Goal: Transaction & Acquisition: Purchase product/service

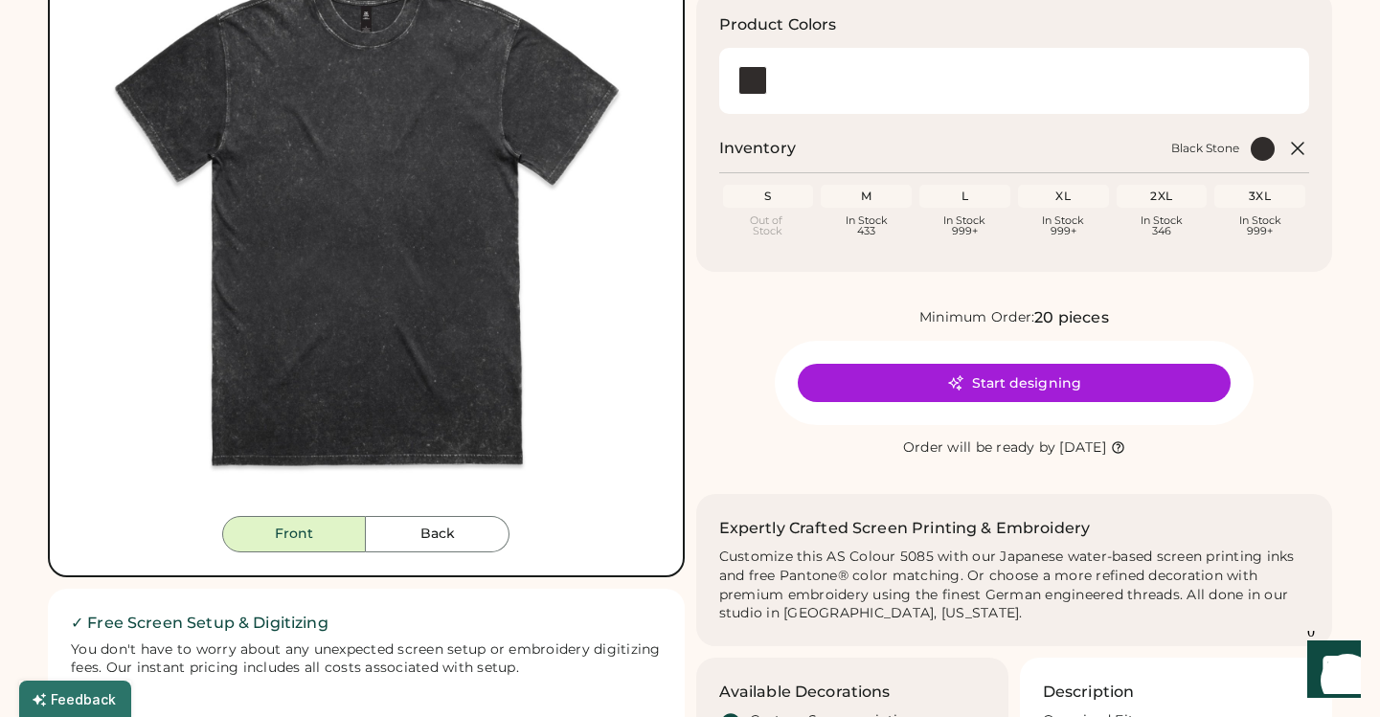
scroll to position [267, 0]
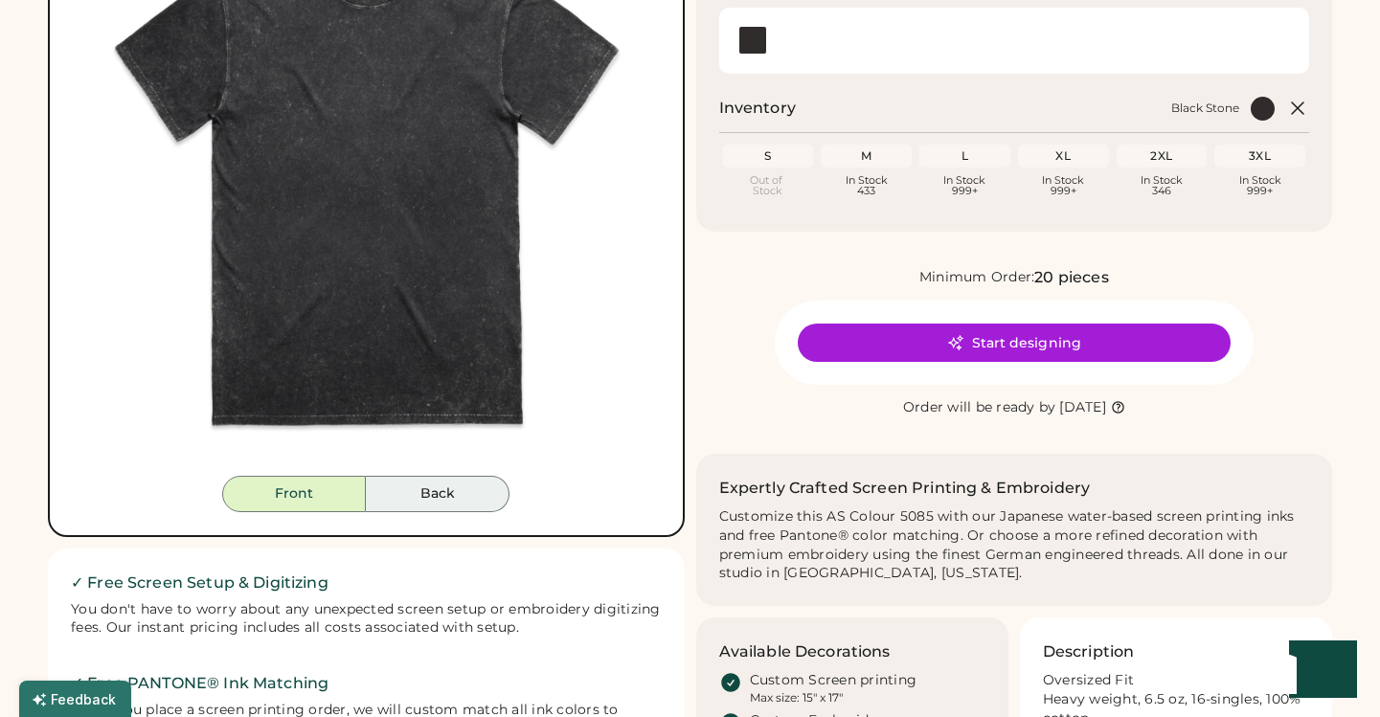
click at [433, 502] on button "Back" at bounding box center [438, 494] width 144 height 36
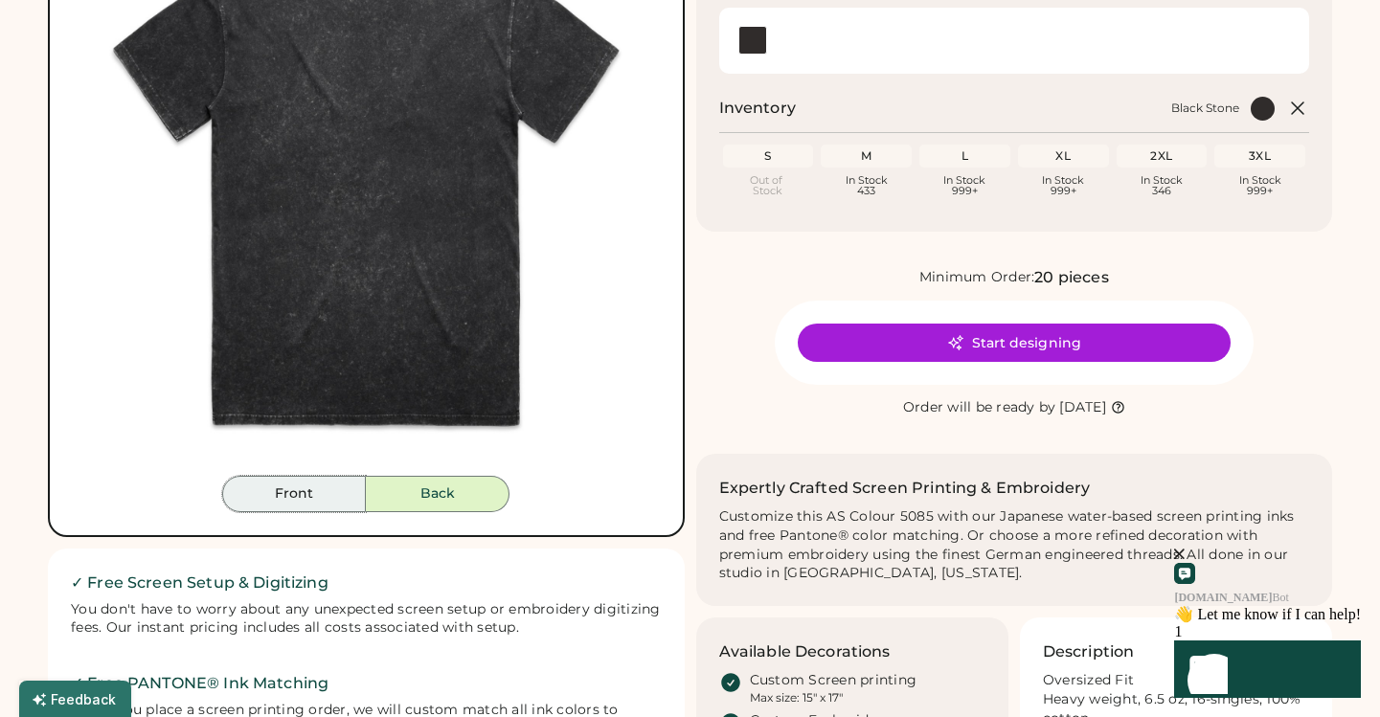
click at [314, 507] on button "Front" at bounding box center [294, 494] width 144 height 36
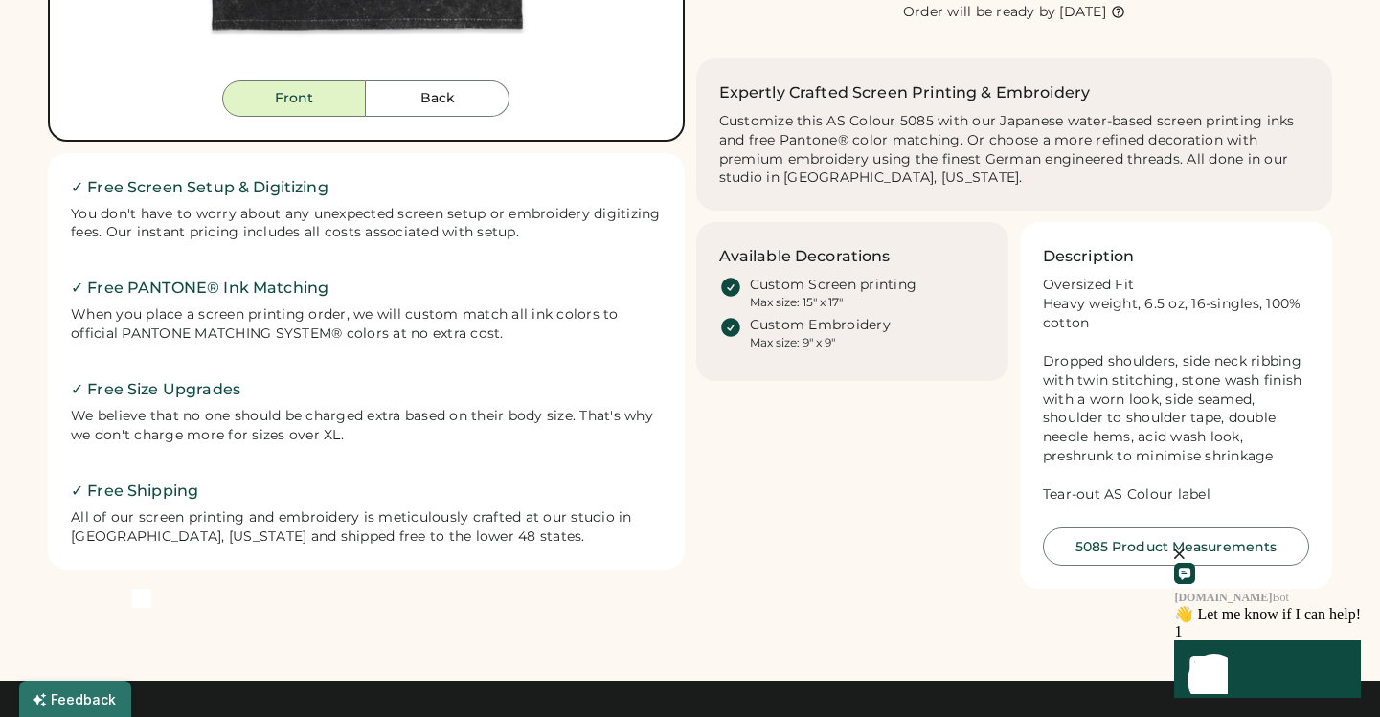
scroll to position [0, 0]
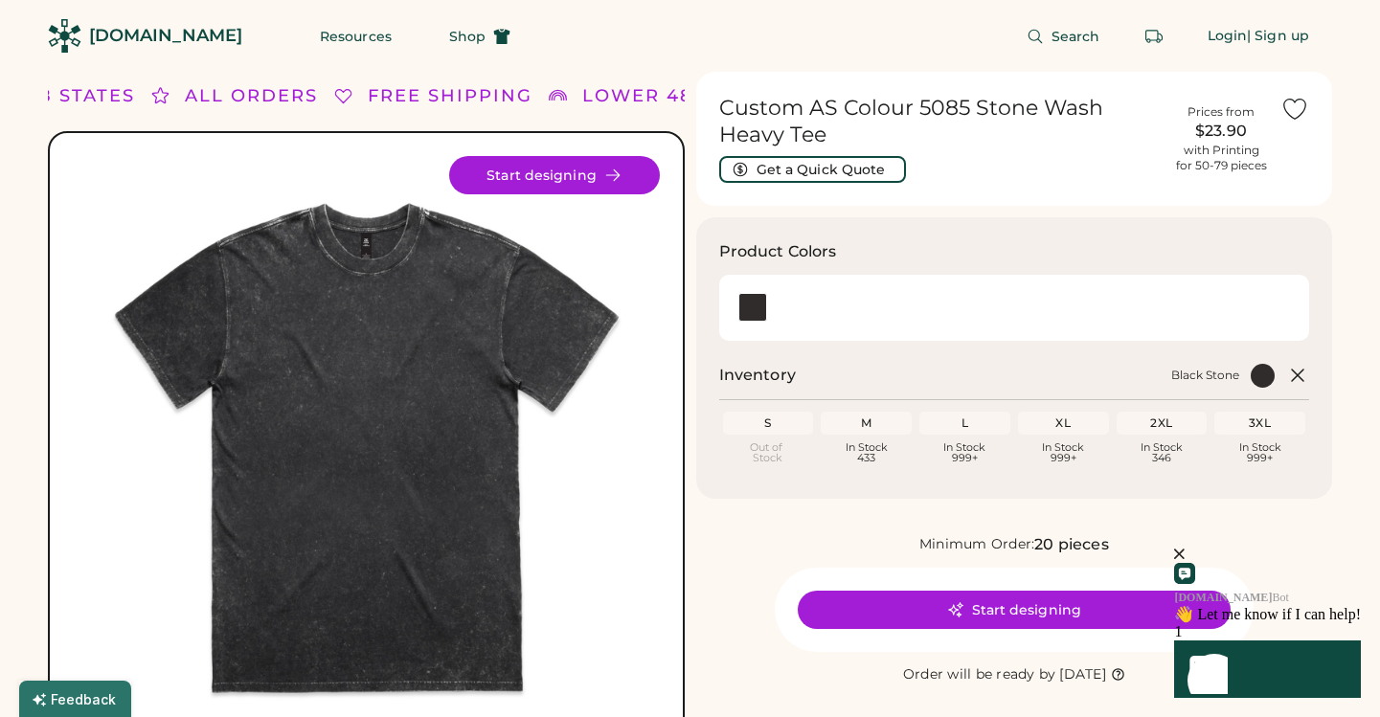
click at [962, 430] on div "L" at bounding box center [965, 423] width 91 height 23
click at [971, 425] on div "L" at bounding box center [964, 423] width 83 height 15
click at [830, 324] on div at bounding box center [1015, 307] width 568 height 43
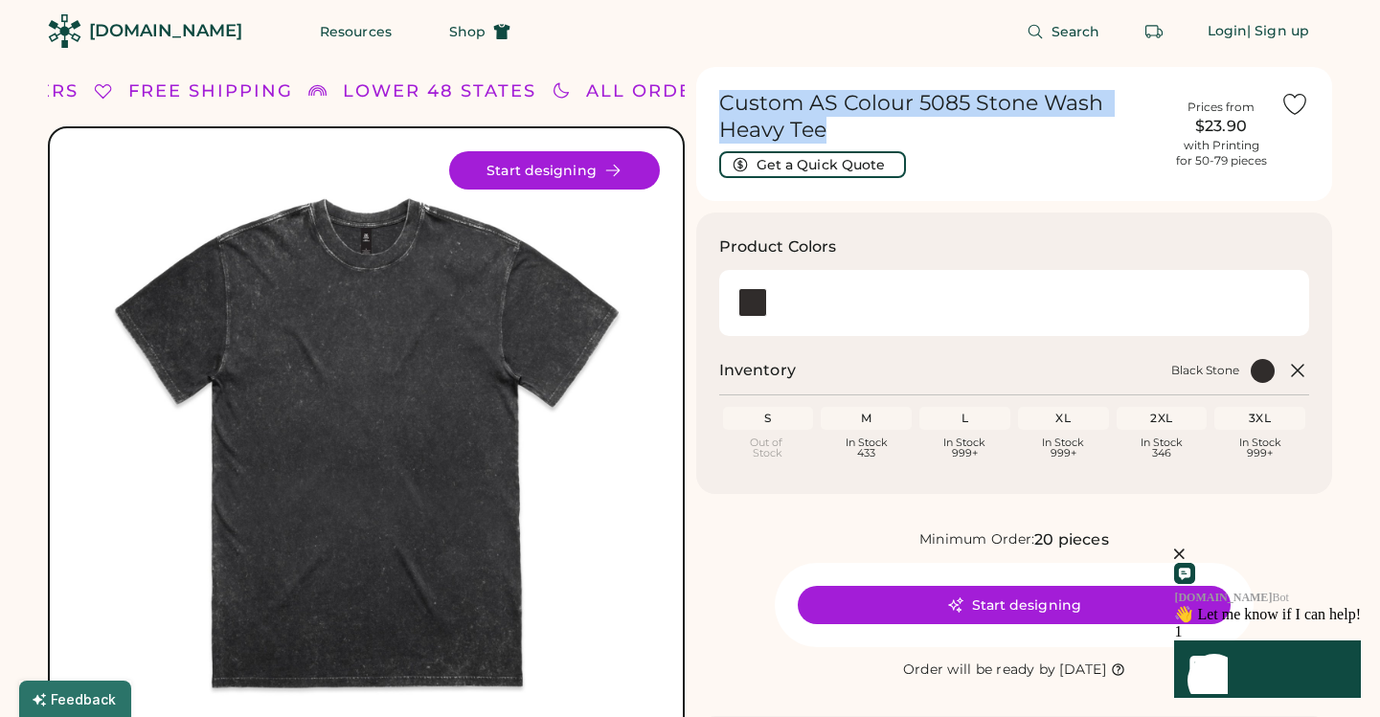
drag, startPoint x: 834, startPoint y: 130, endPoint x: 706, endPoint y: 94, distance: 133.4
click at [706, 94] on div "Custom AS Colour 5085 Stone Wash Heavy Tee Get a Quick Quote Prices from $23.90…" at bounding box center [1014, 134] width 637 height 134
copy h1 "Custom AS Colour 5085 Stone Wash Heavy Tee"
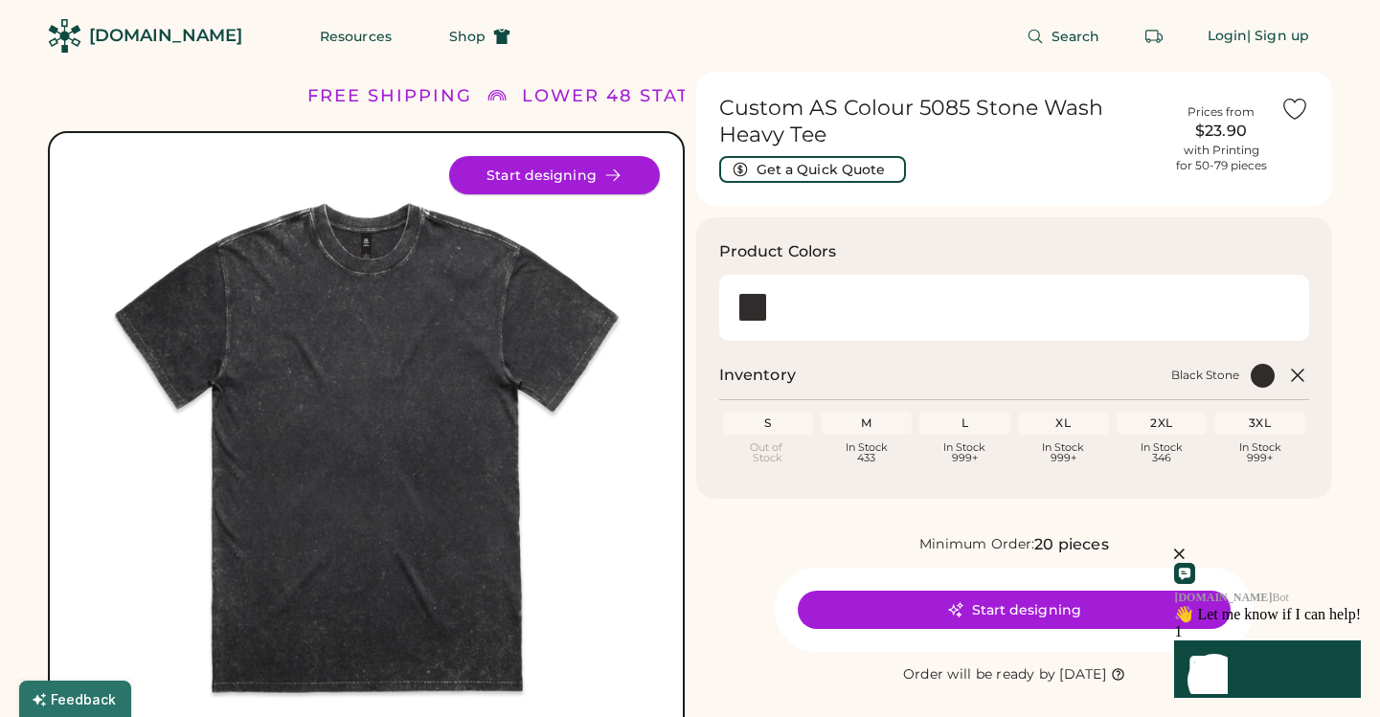
click at [613, 170] on icon at bounding box center [612, 175] width 17 height 17
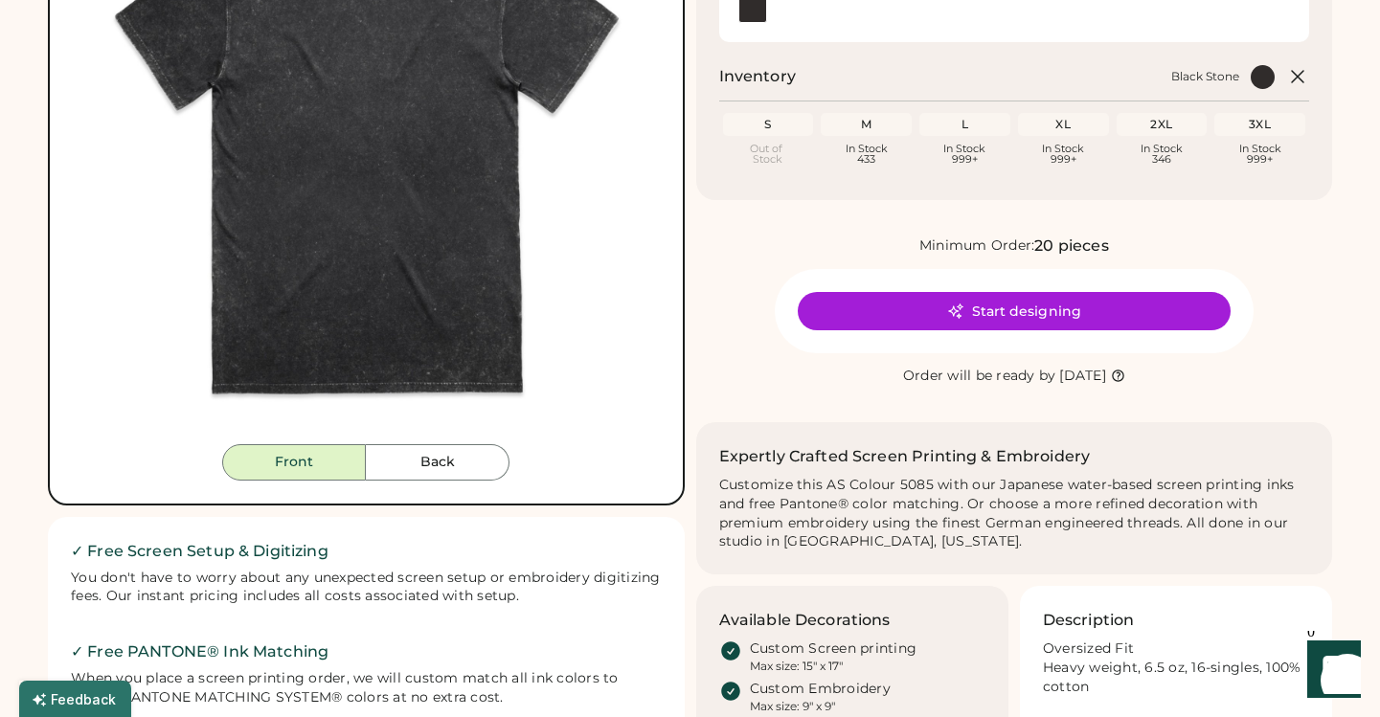
scroll to position [460, 0]
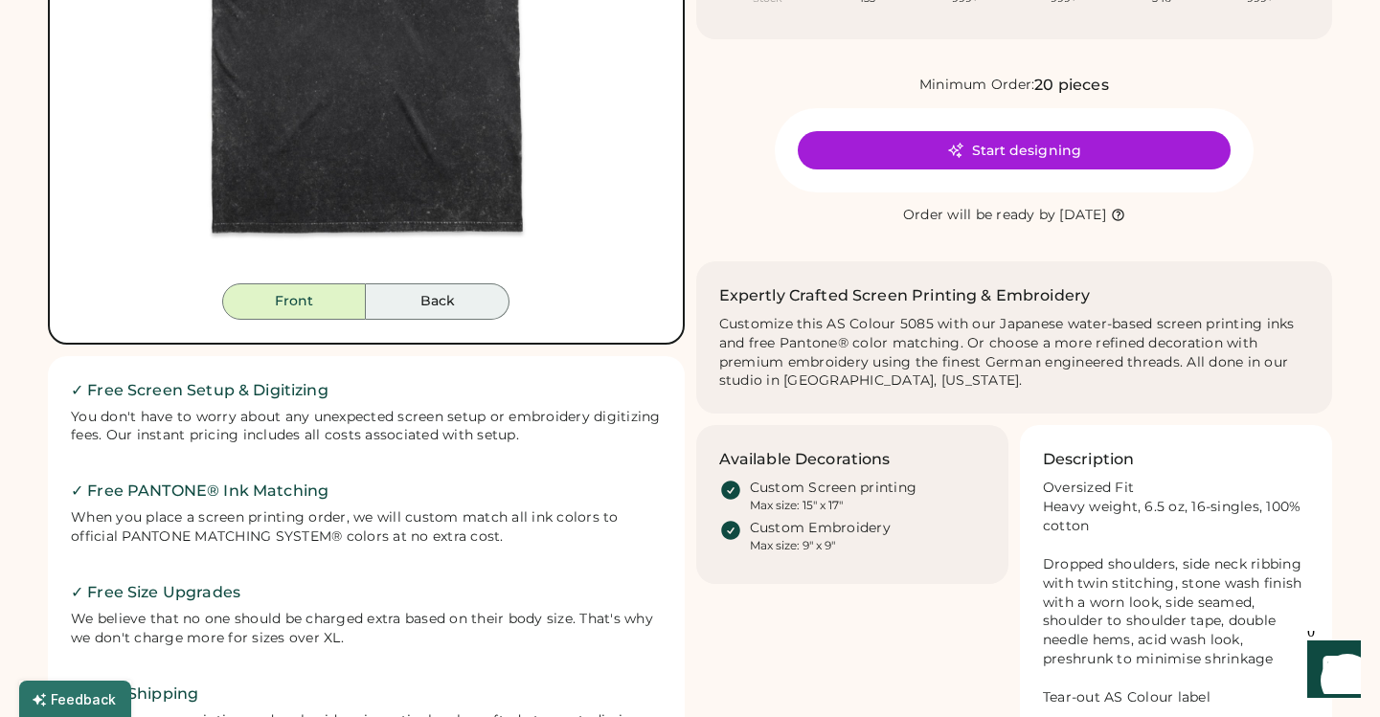
click at [369, 314] on button "Back" at bounding box center [438, 302] width 144 height 36
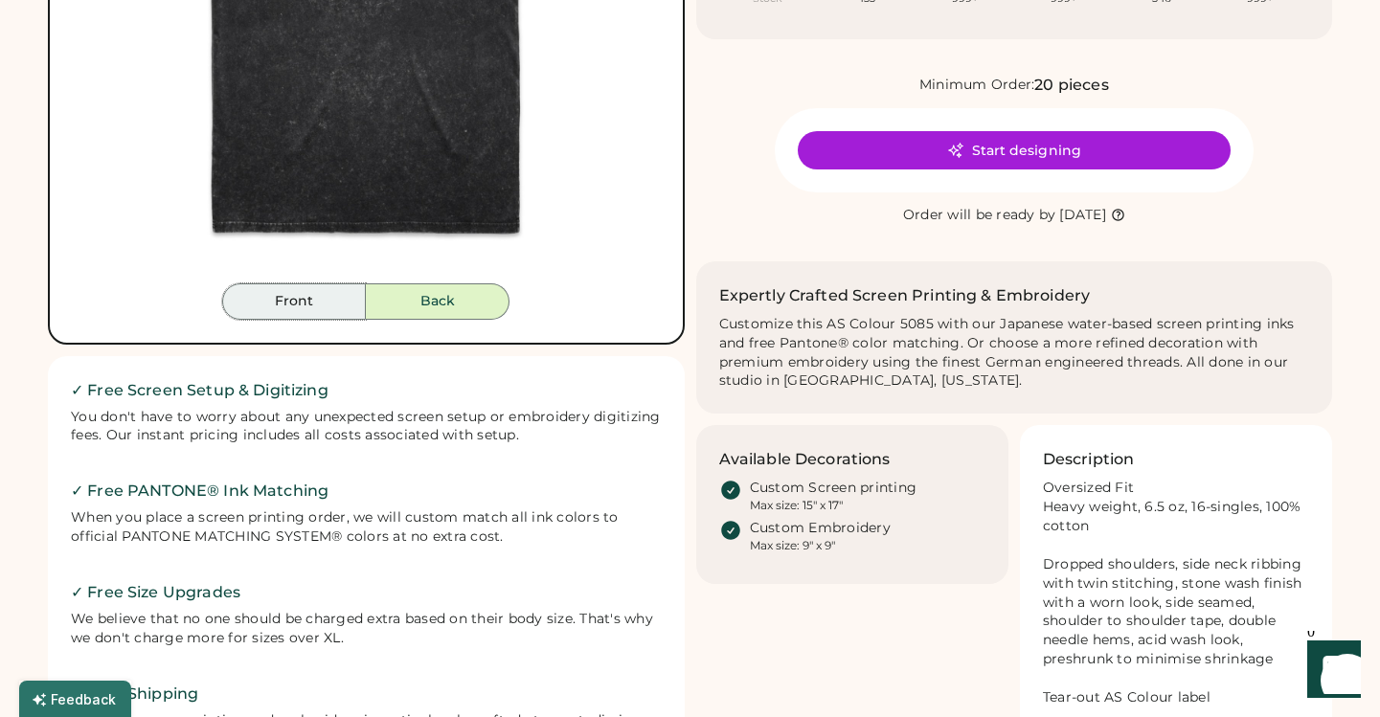
click at [304, 308] on button "Front" at bounding box center [294, 302] width 144 height 36
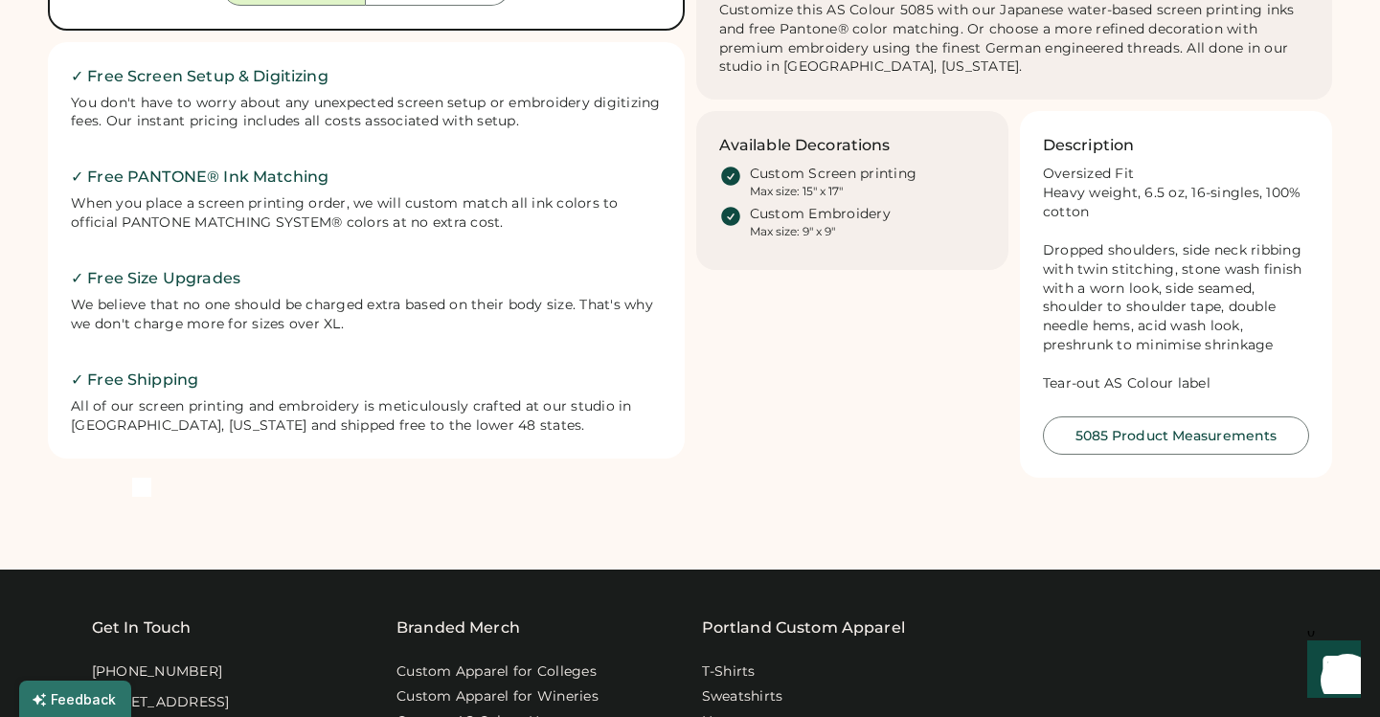
scroll to position [1070, 0]
